Goal: Information Seeking & Learning: Understand process/instructions

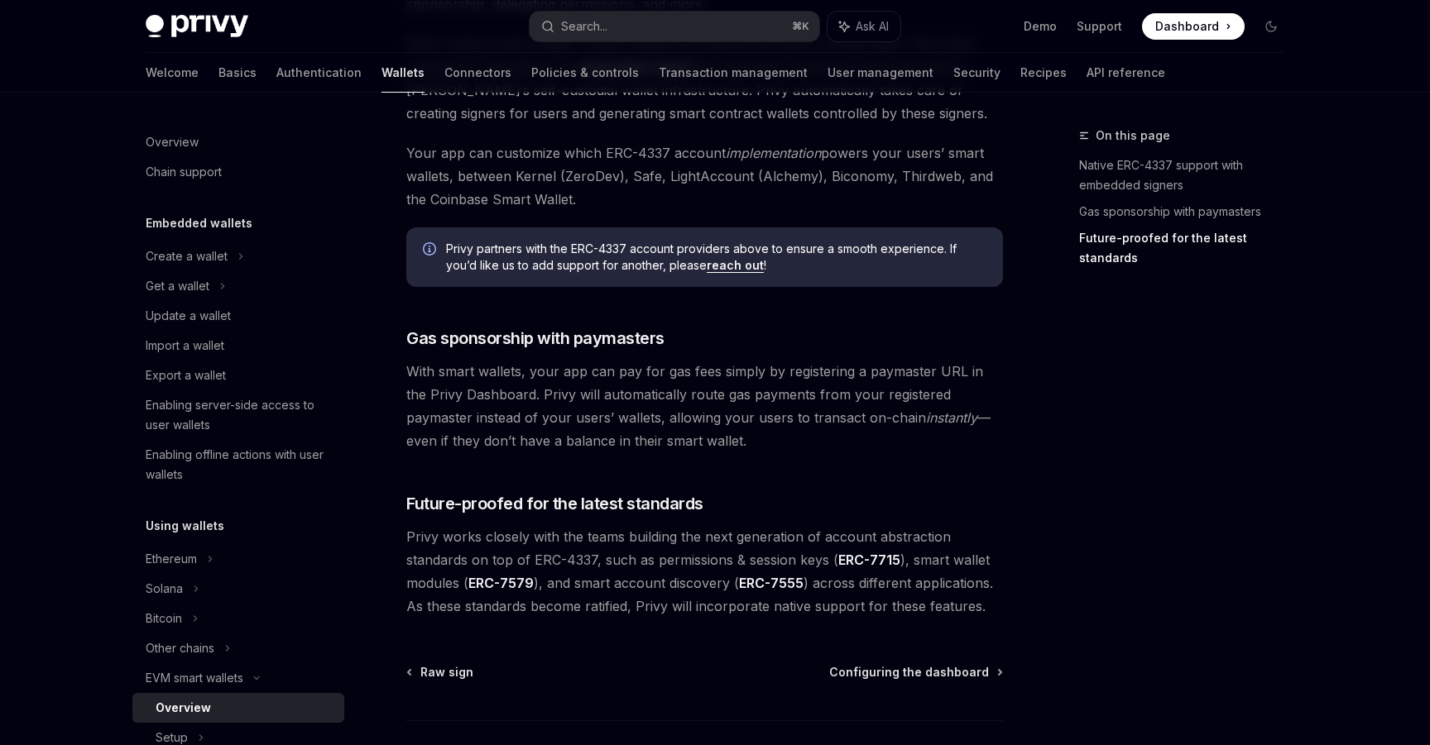
scroll to position [1235, 0]
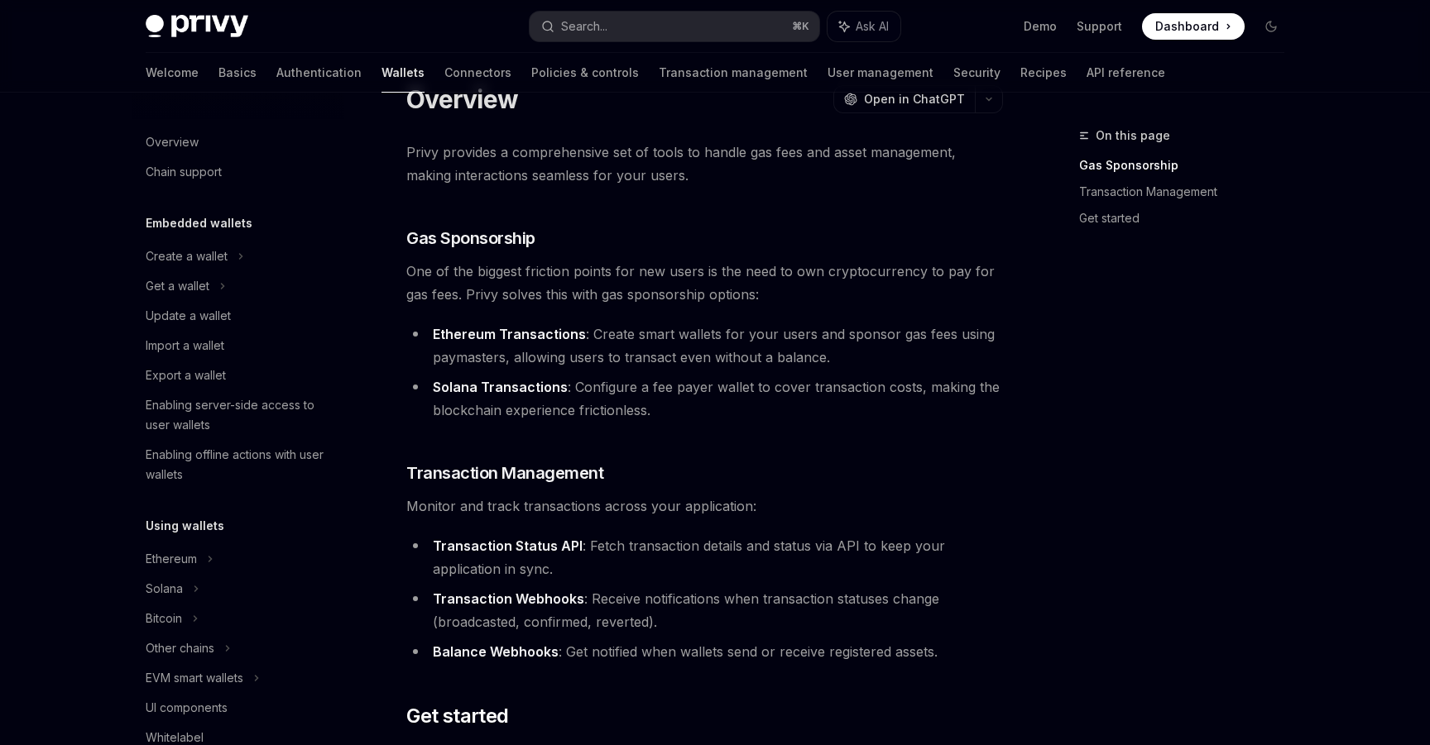
scroll to position [25, 0]
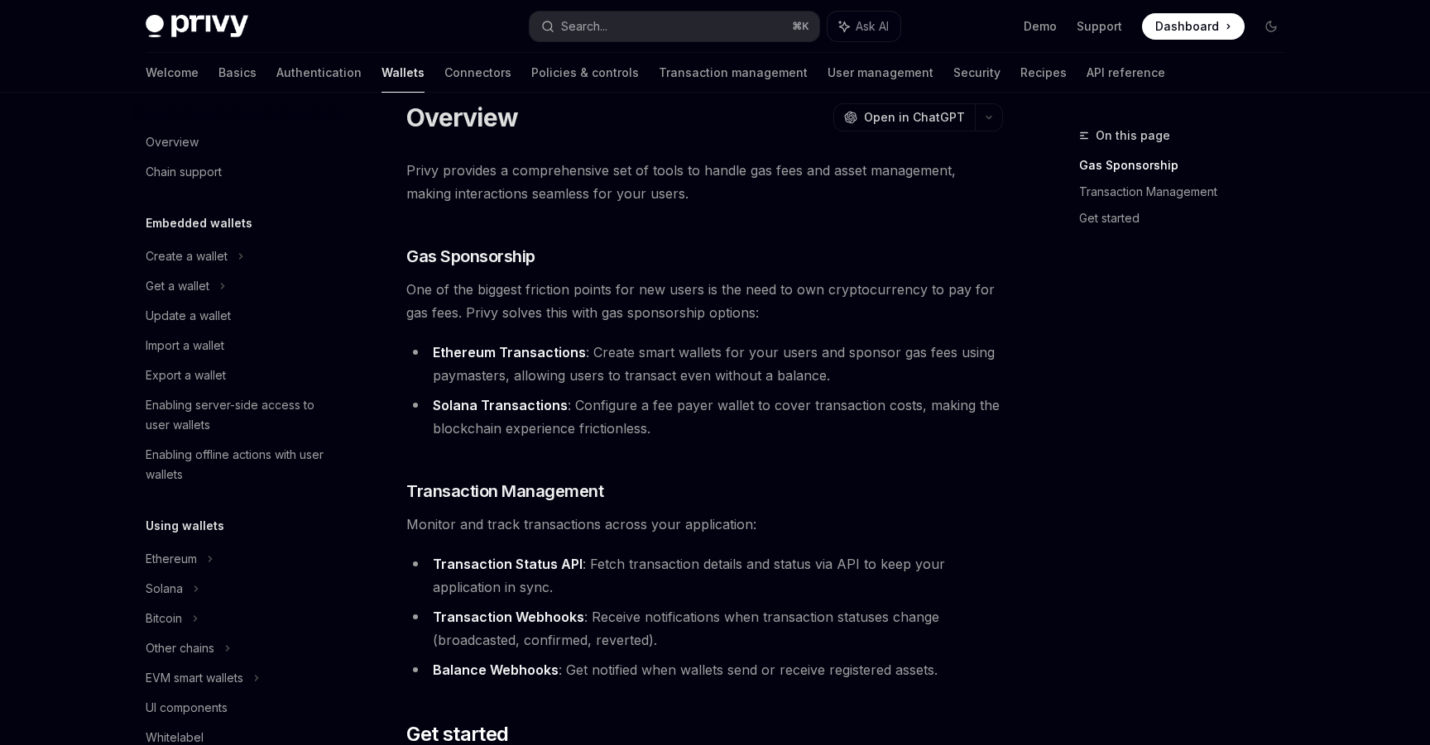
click at [458, 367] on li "Ethereum Transactions : Create smart wallets for your users and sponsor gas fee…" at bounding box center [704, 364] width 597 height 46
copy li "paymasters"
click at [606, 290] on span "One of the biggest friction points for new users is the need to own cryptocurre…" at bounding box center [704, 301] width 597 height 46
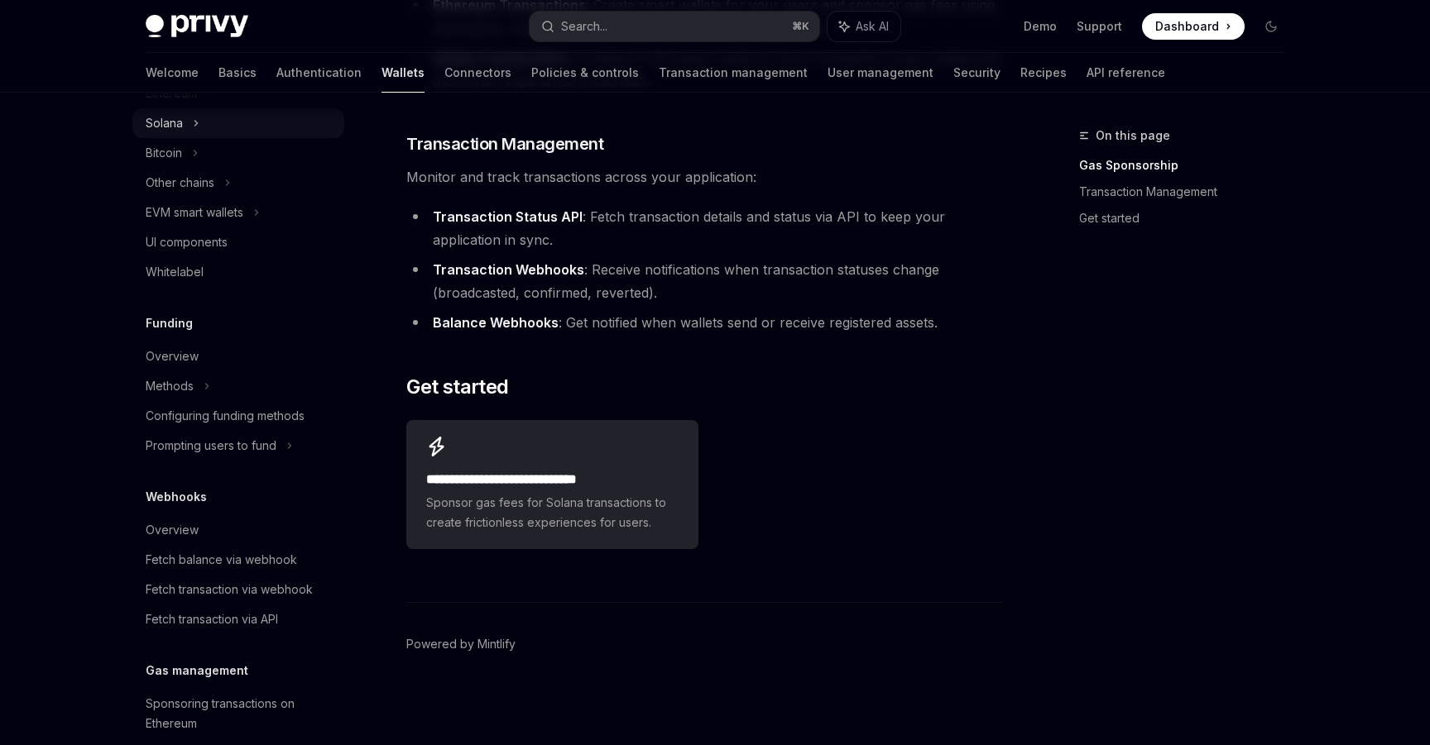
scroll to position [468, 0]
click at [597, 23] on div "Search..." at bounding box center [584, 27] width 46 height 20
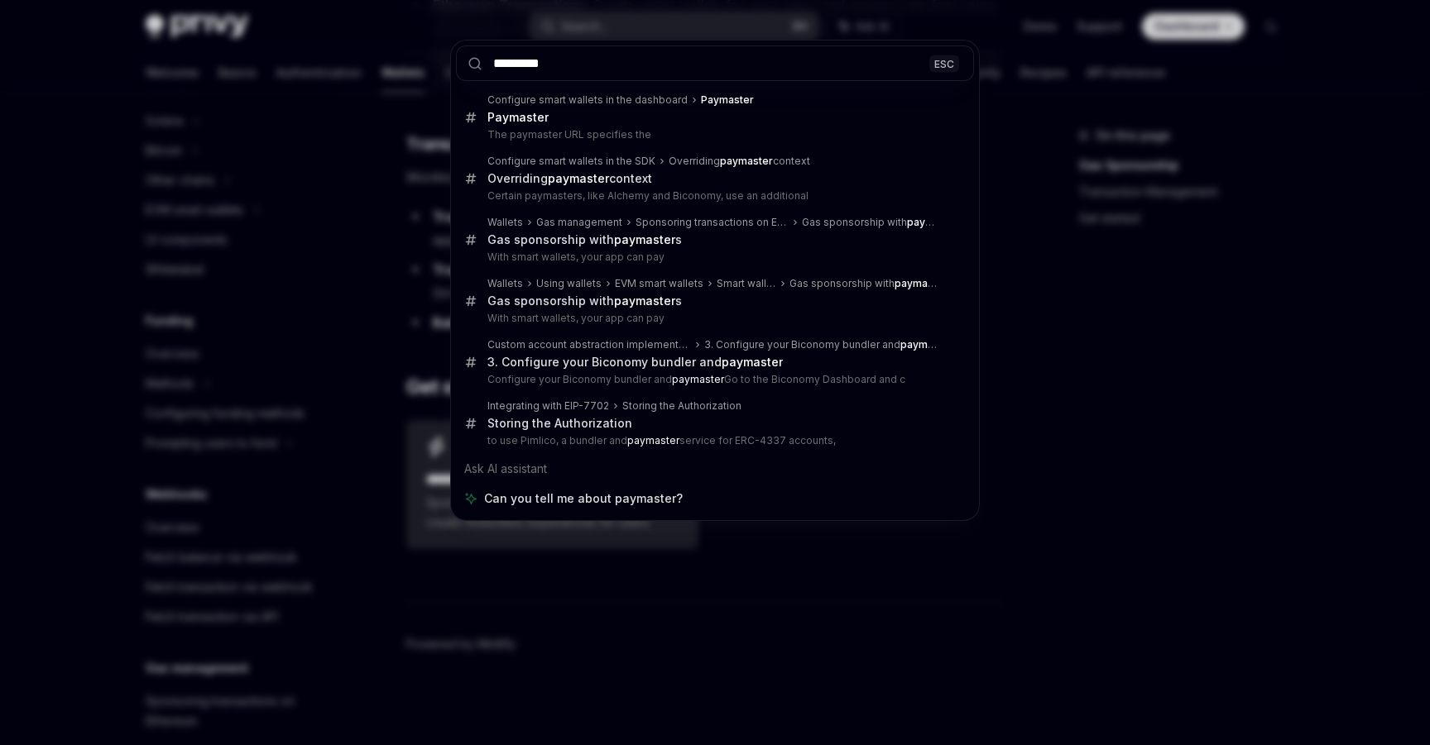
type input "*********"
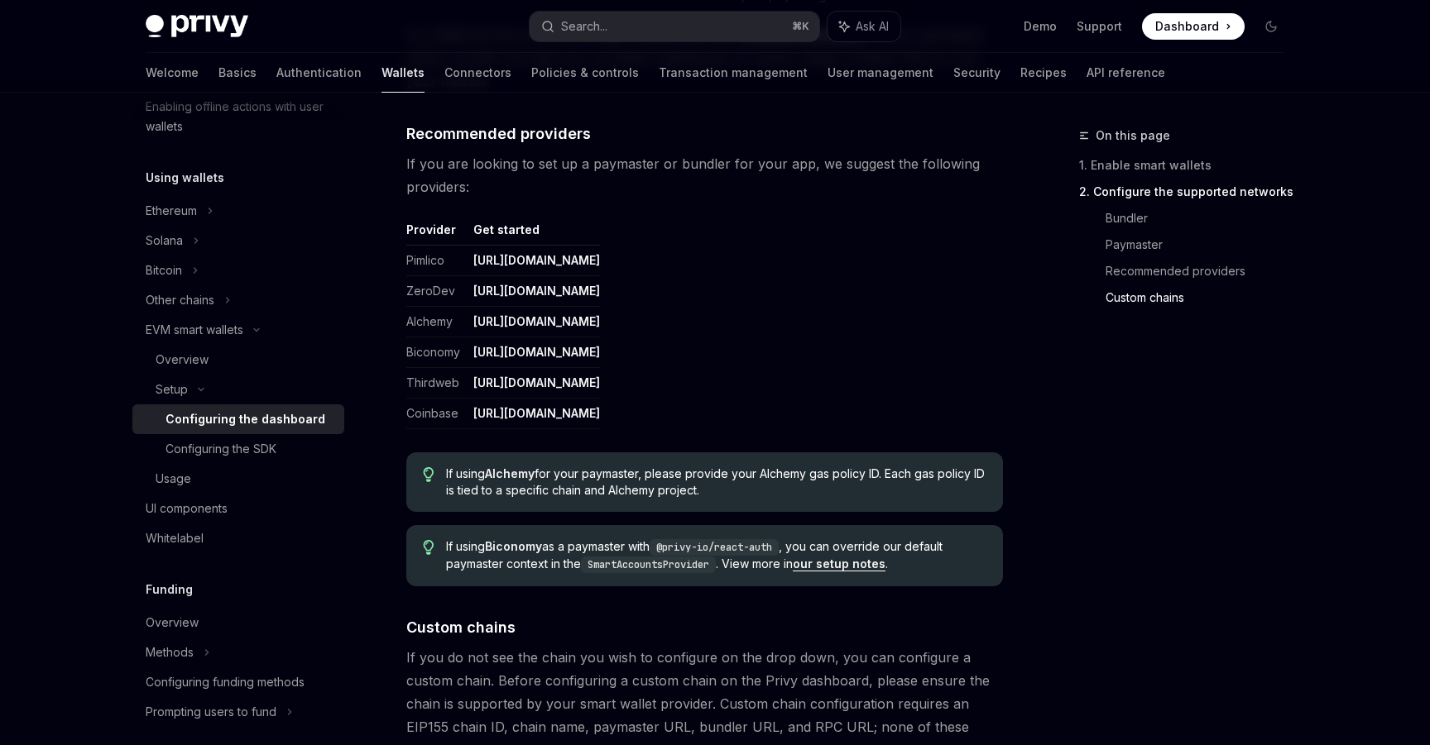
scroll to position [1913, 0]
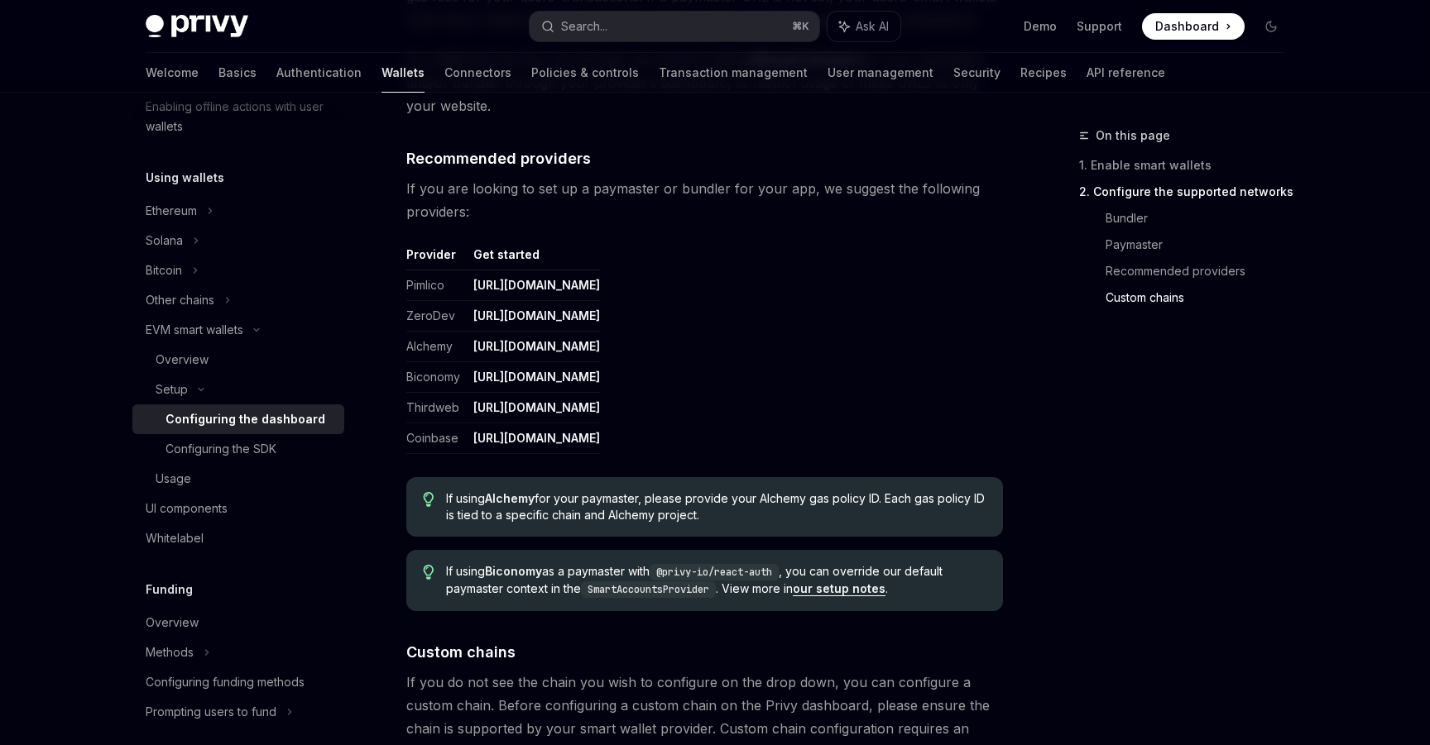
drag, startPoint x: 870, startPoint y: 435, endPoint x: 463, endPoint y: 435, distance: 406.2
click at [463, 436] on table "Provider Get started Pimlico [URL][DOMAIN_NAME] ZeroDev [URL][DOMAIN_NAME] Alch…" at bounding box center [704, 351] width 597 height 208
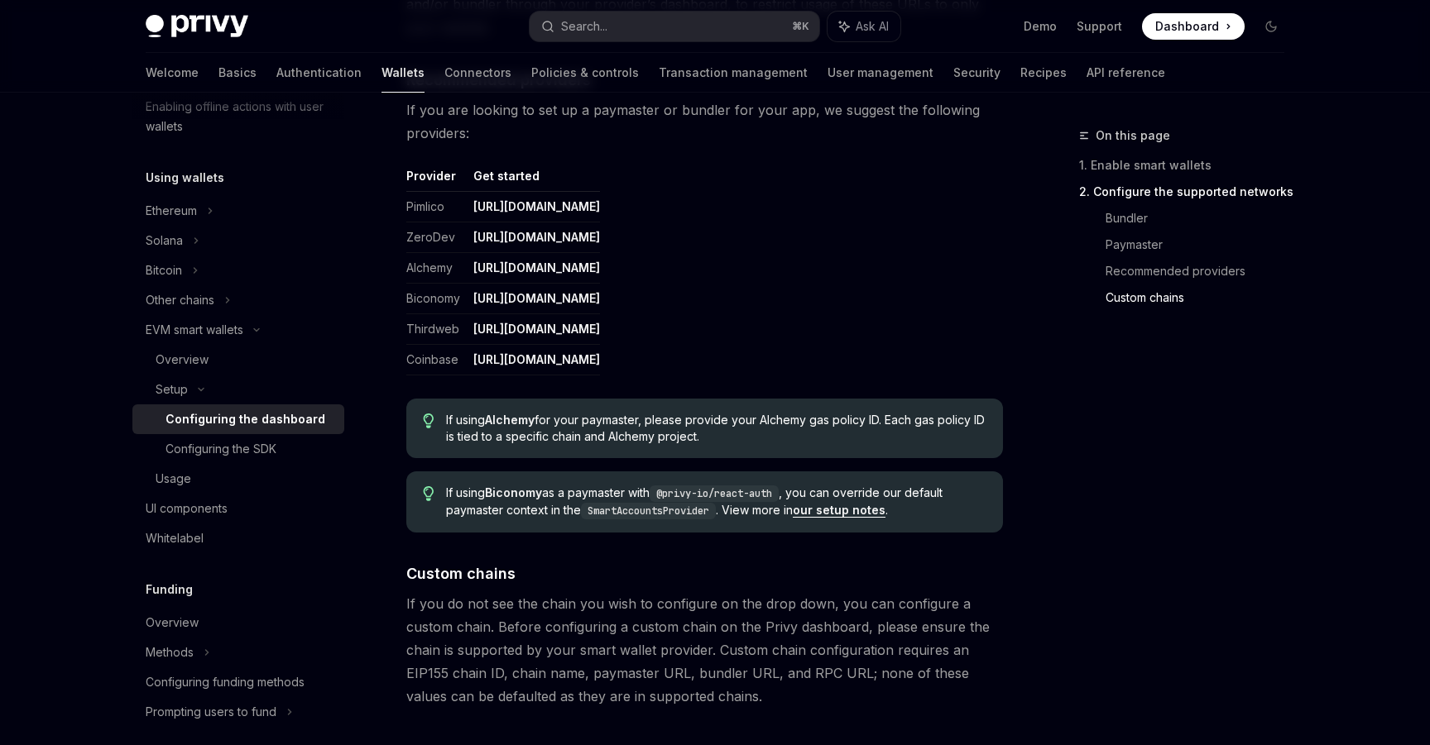
scroll to position [2038, 0]
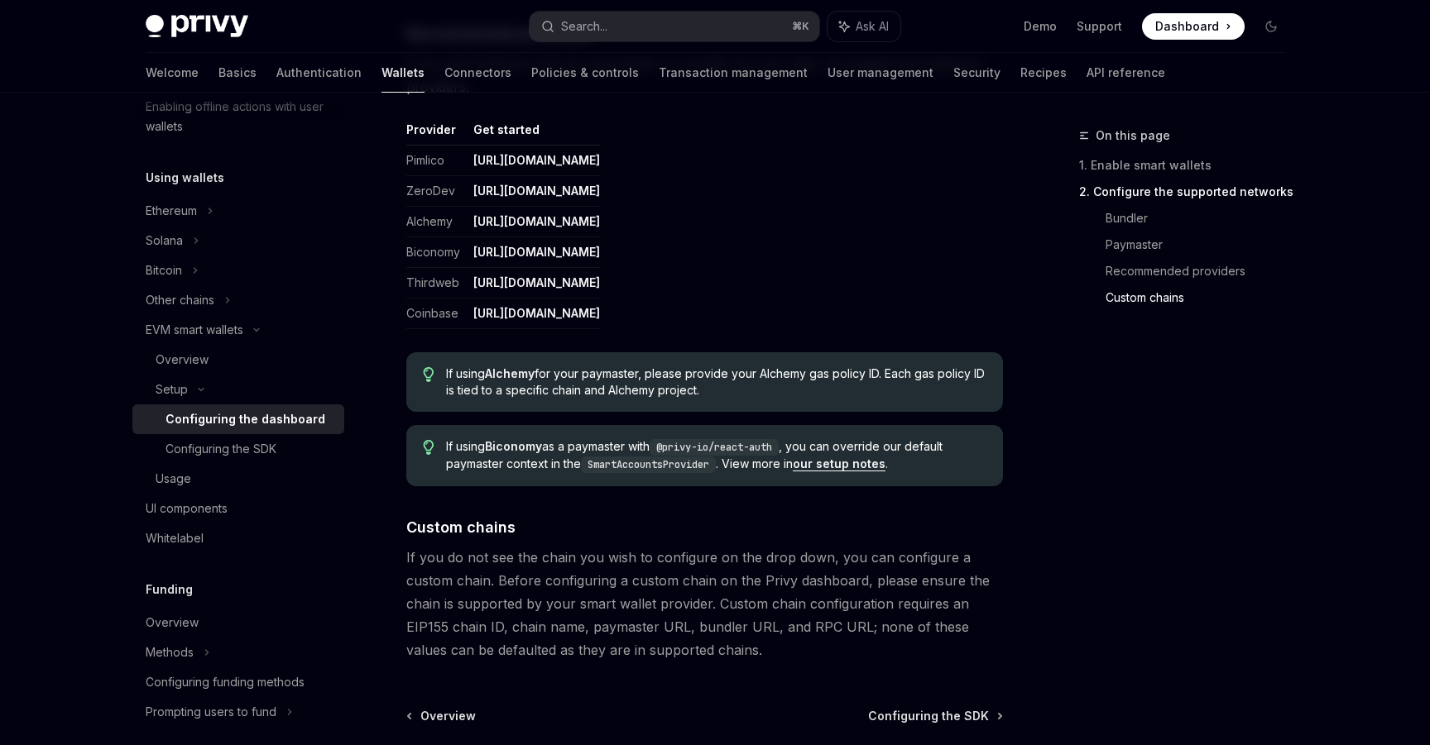
click at [534, 366] on span "If using Alchemy for your paymaster, please provide your Alchemy gas policy ID.…" at bounding box center [716, 382] width 540 height 33
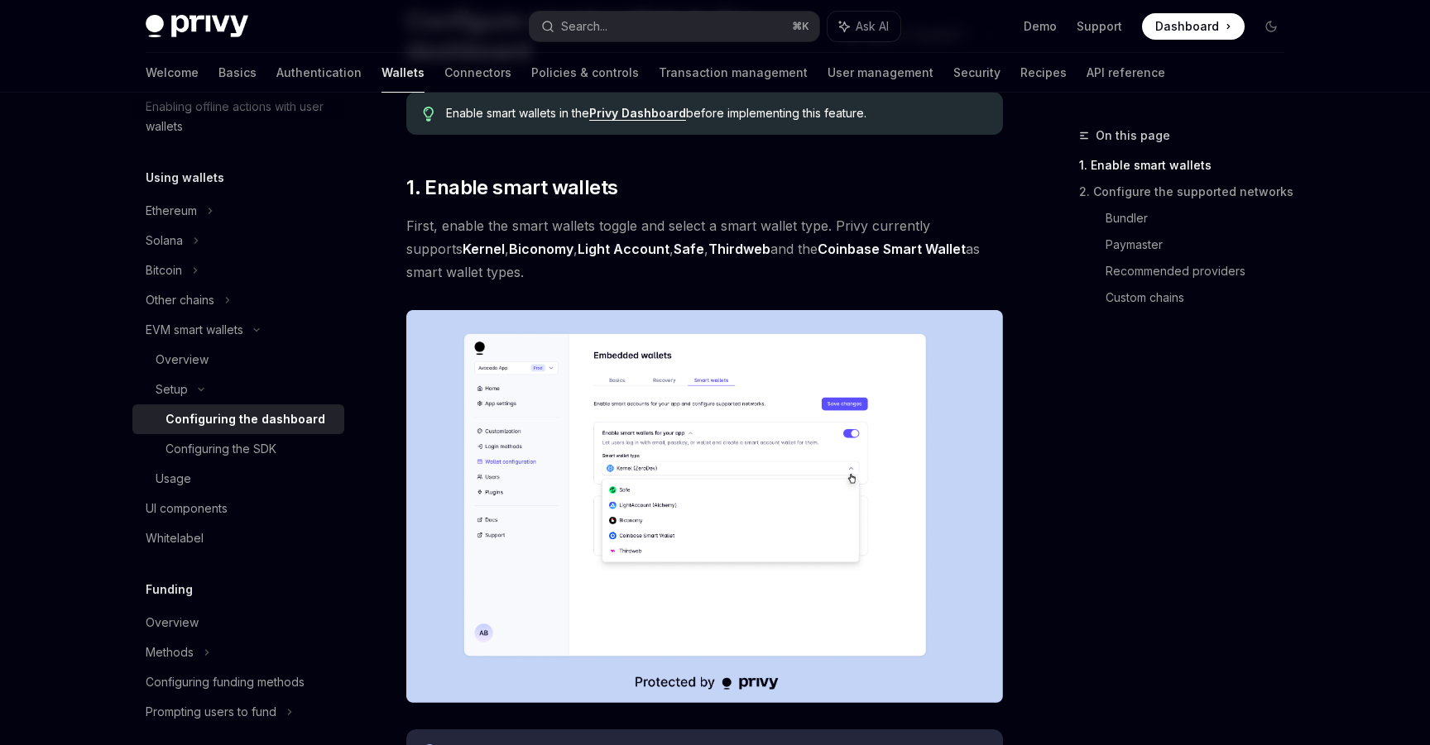
scroll to position [0, 0]
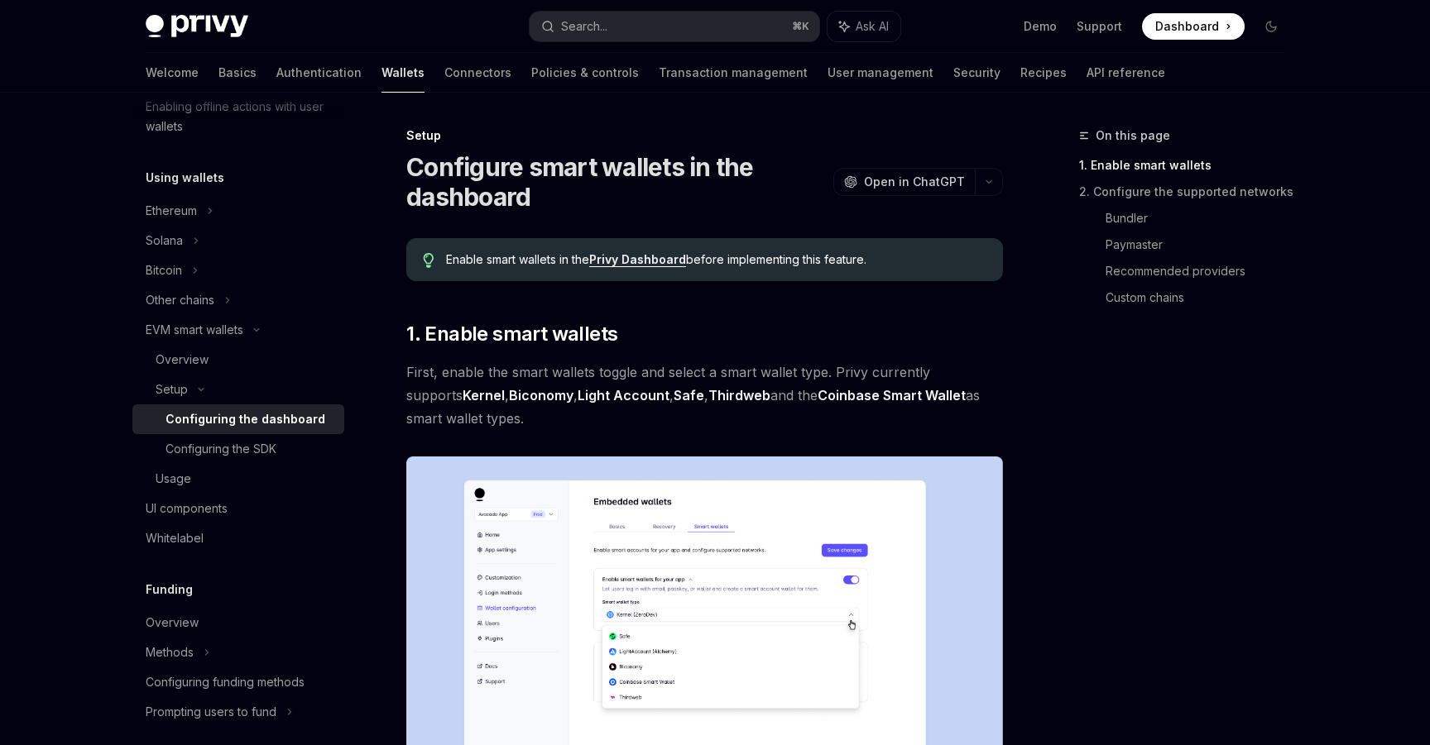
click at [523, 260] on span "Enable smart wallets in the Privy Dashboard before implementing this feature." at bounding box center [716, 260] width 540 height 17
click at [654, 263] on link "Privy Dashboard" at bounding box center [637, 259] width 97 height 15
